Goal: Information Seeking & Learning: Learn about a topic

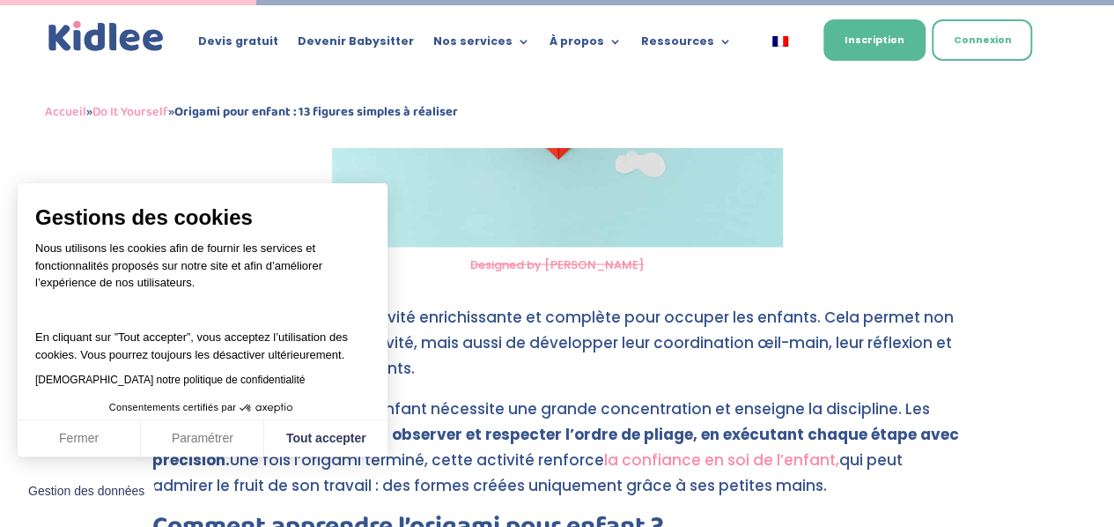
scroll to position [1566, 0]
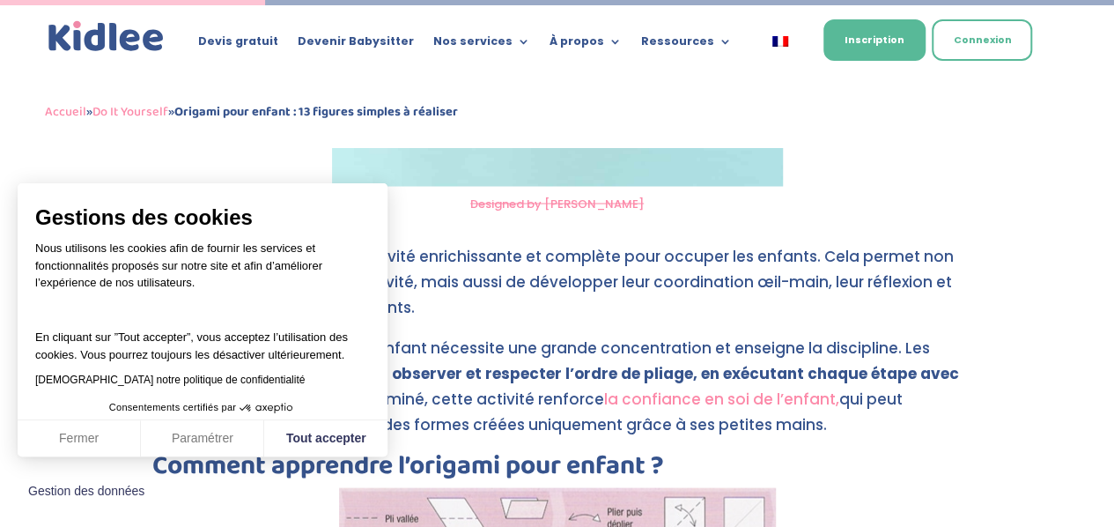
click at [342, 446] on button "Tout accepter" at bounding box center [325, 438] width 123 height 37
checkbox input "true"
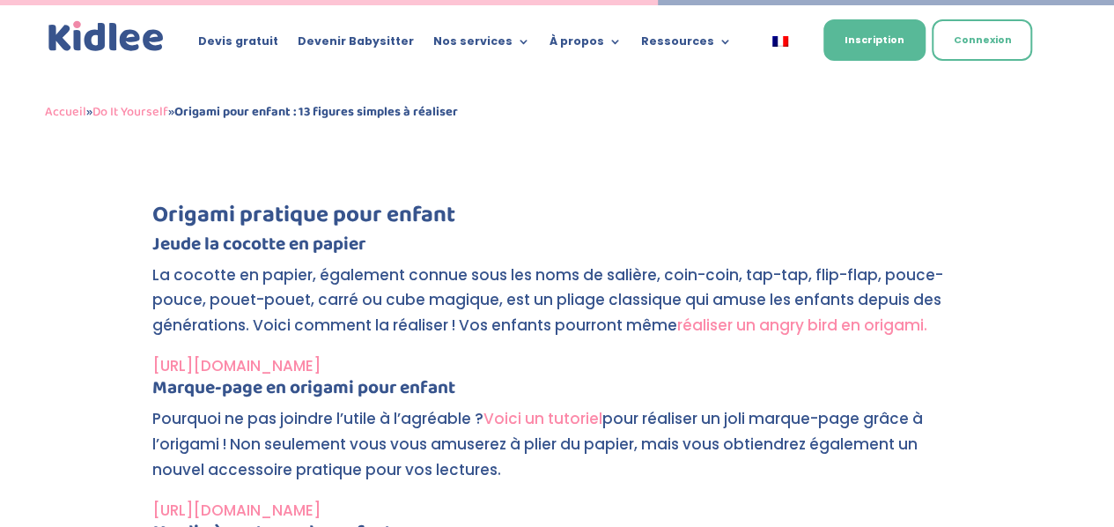
scroll to position [3959, 0]
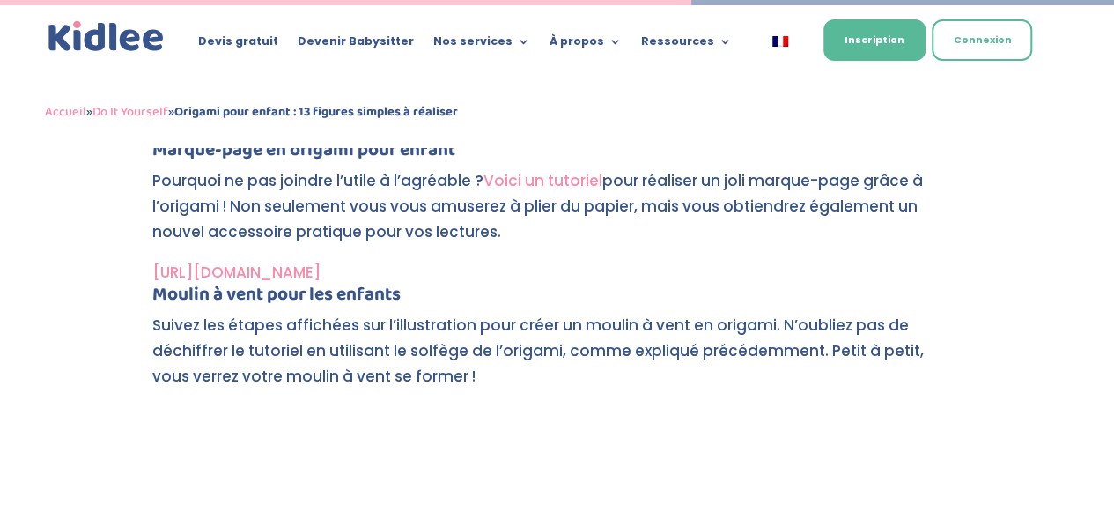
scroll to position [3959, 0]
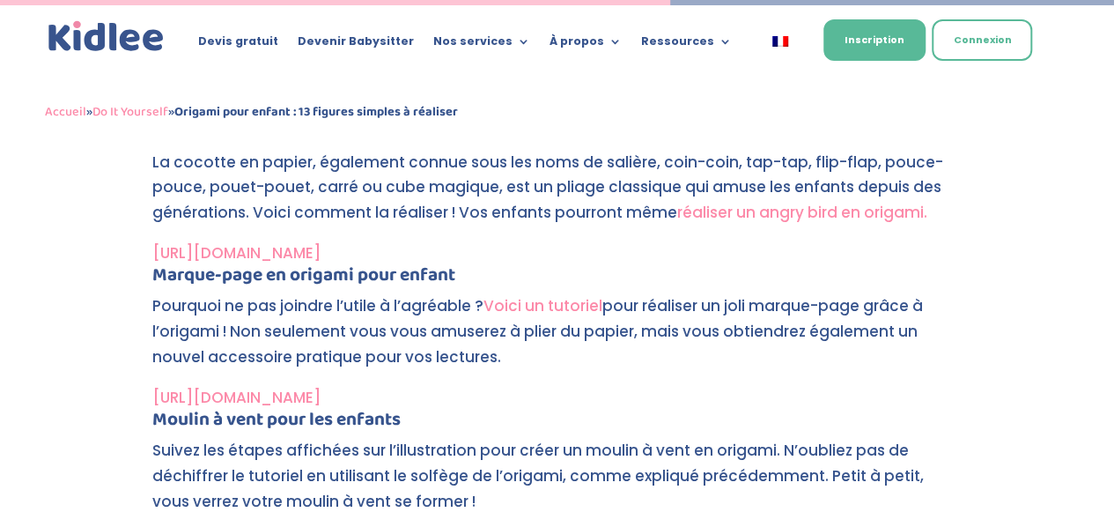
click at [451, 276] on h4 "Marque-page en origami pour enfant" at bounding box center [557, 279] width 810 height 27
